Goal: Navigation & Orientation: Find specific page/section

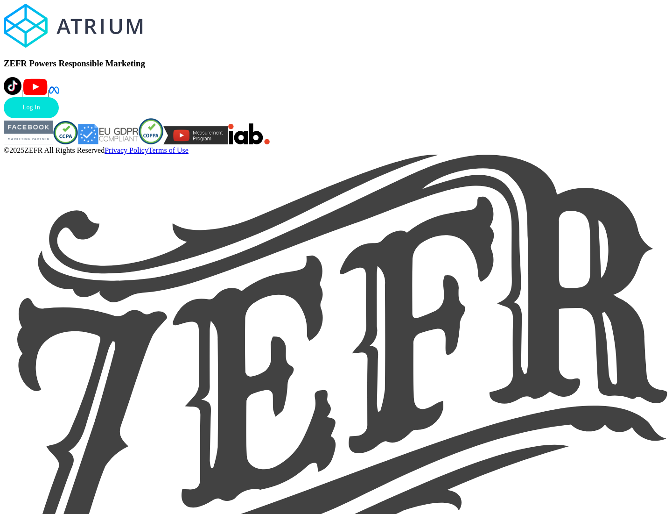
click at [59, 118] on link "Log In" at bounding box center [31, 107] width 55 height 21
